Goal: Navigation & Orientation: Find specific page/section

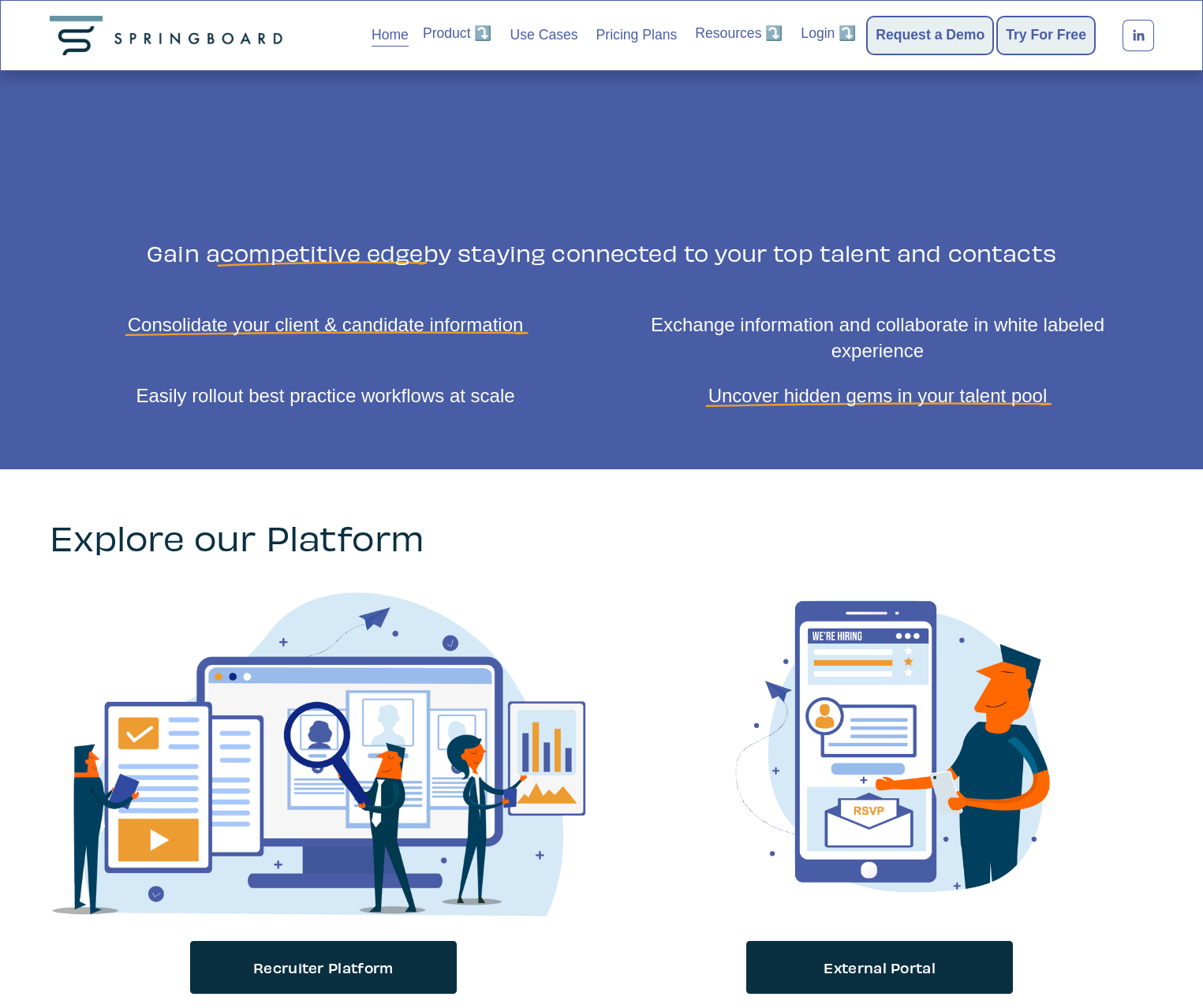
scroll to position [759, 0]
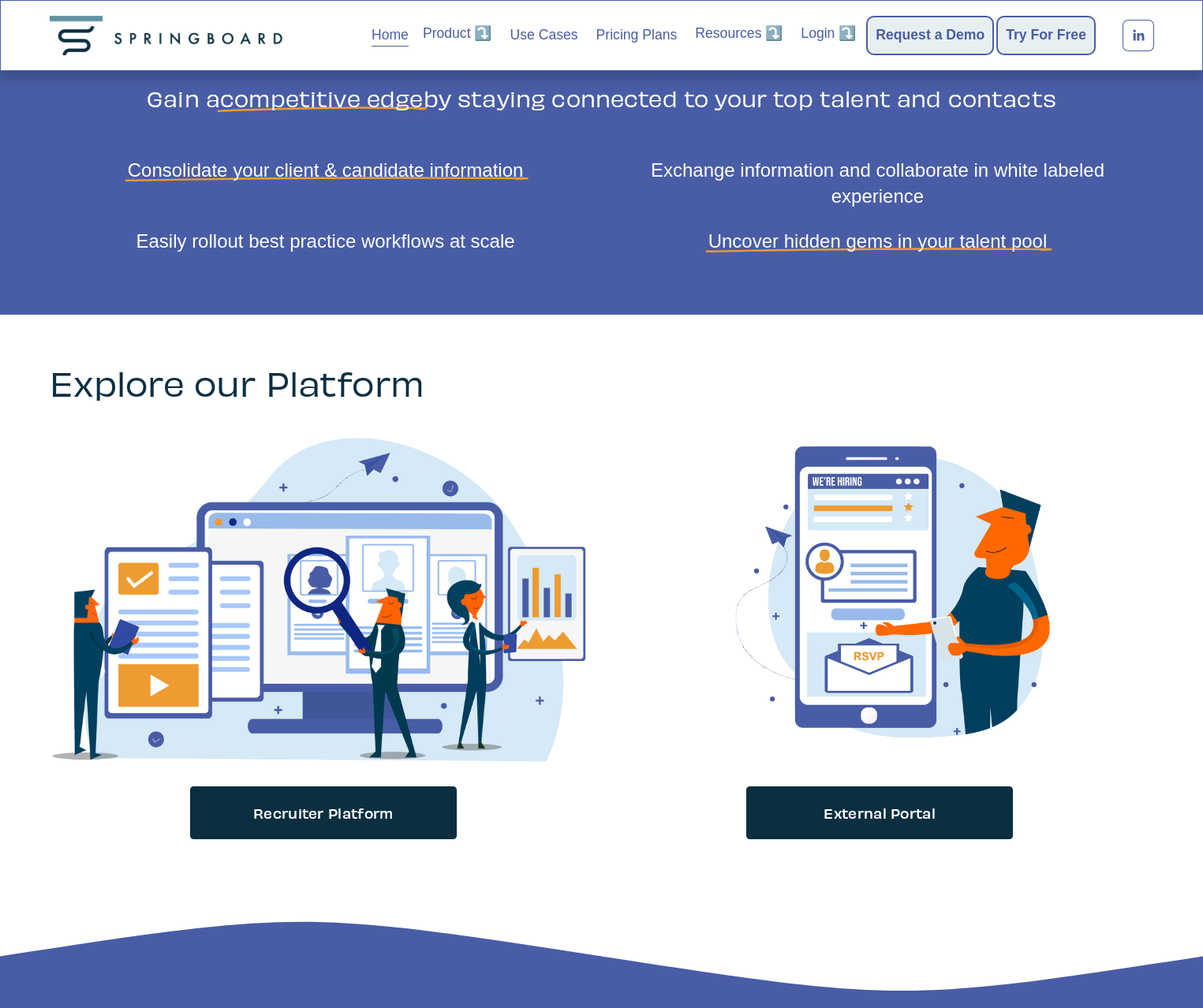
click at [352, 813] on link "Recruiter Platform" at bounding box center [323, 812] width 270 height 56
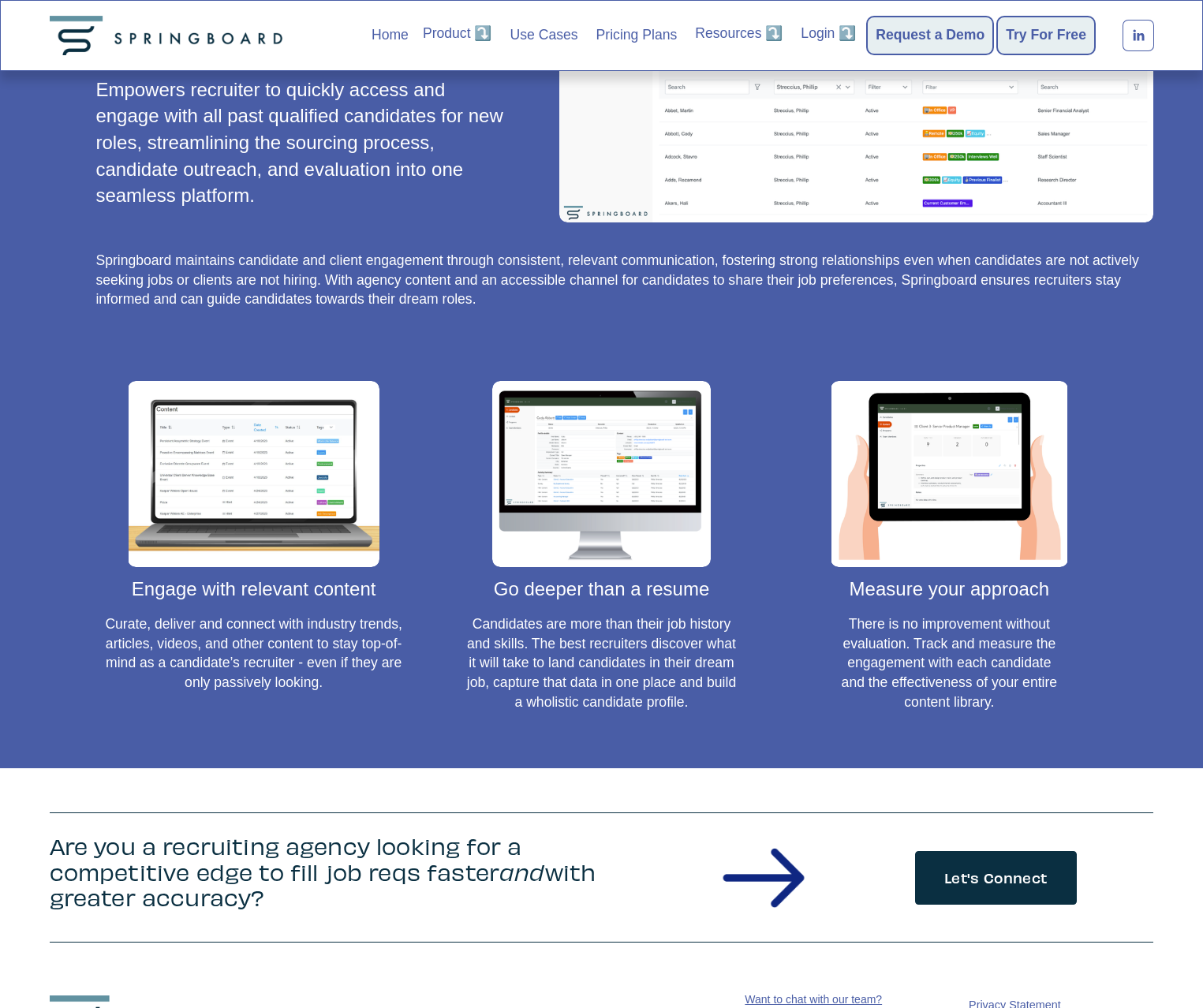
scroll to position [1444, 0]
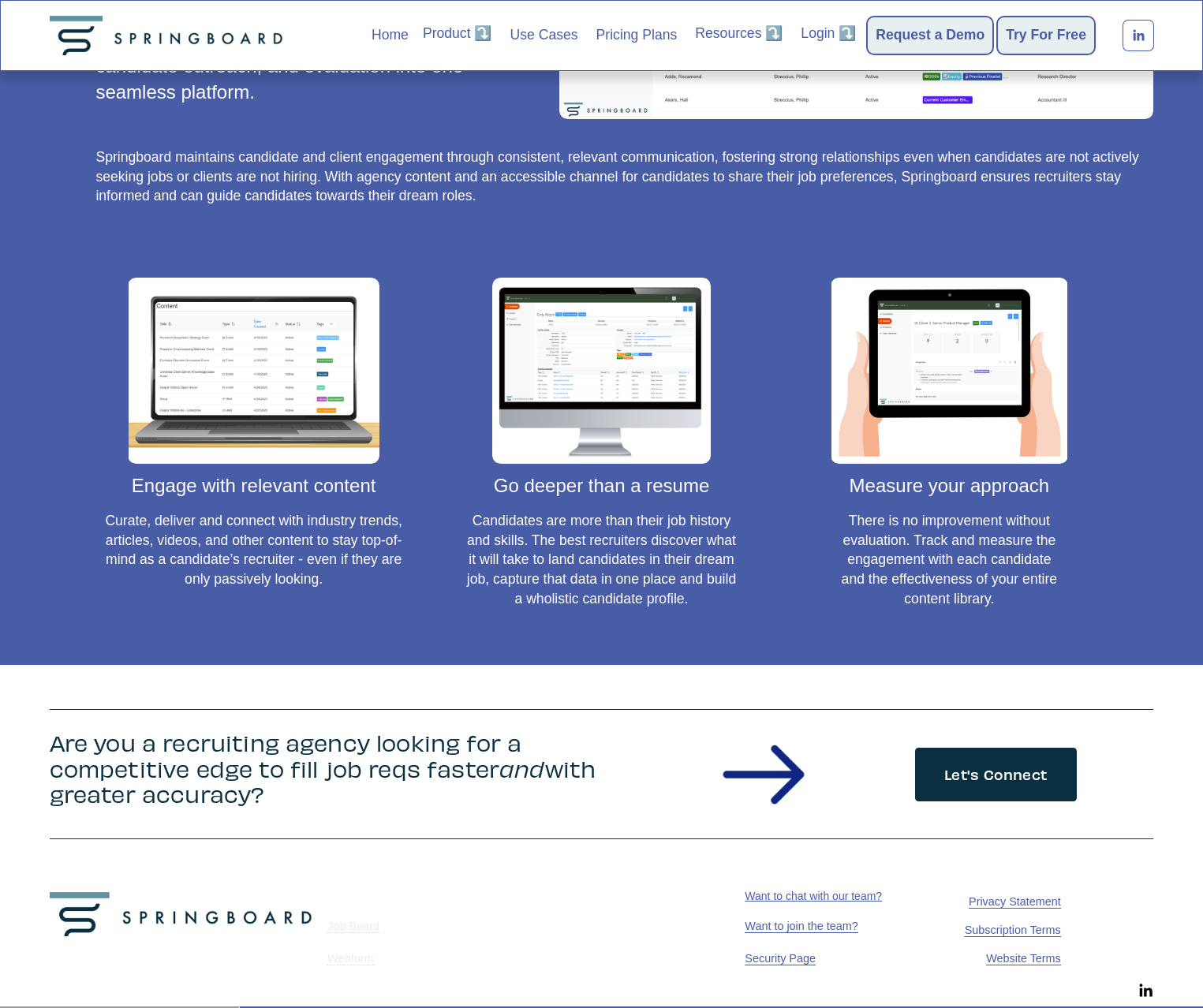
click at [994, 933] on span "Subscription Terms" at bounding box center [1013, 930] width 96 height 13
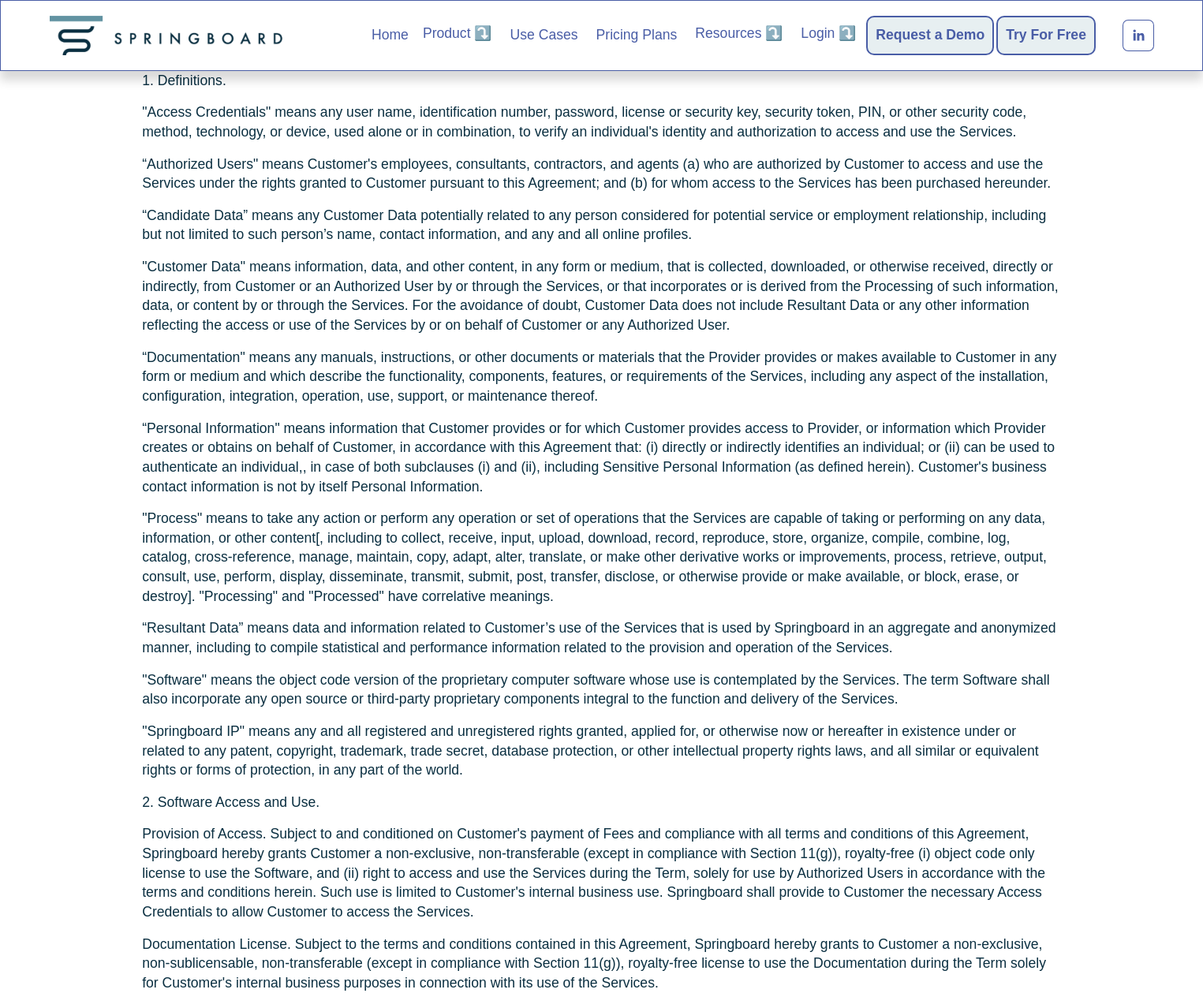
scroll to position [710, 0]
